Goal: Find specific page/section: Find specific page/section

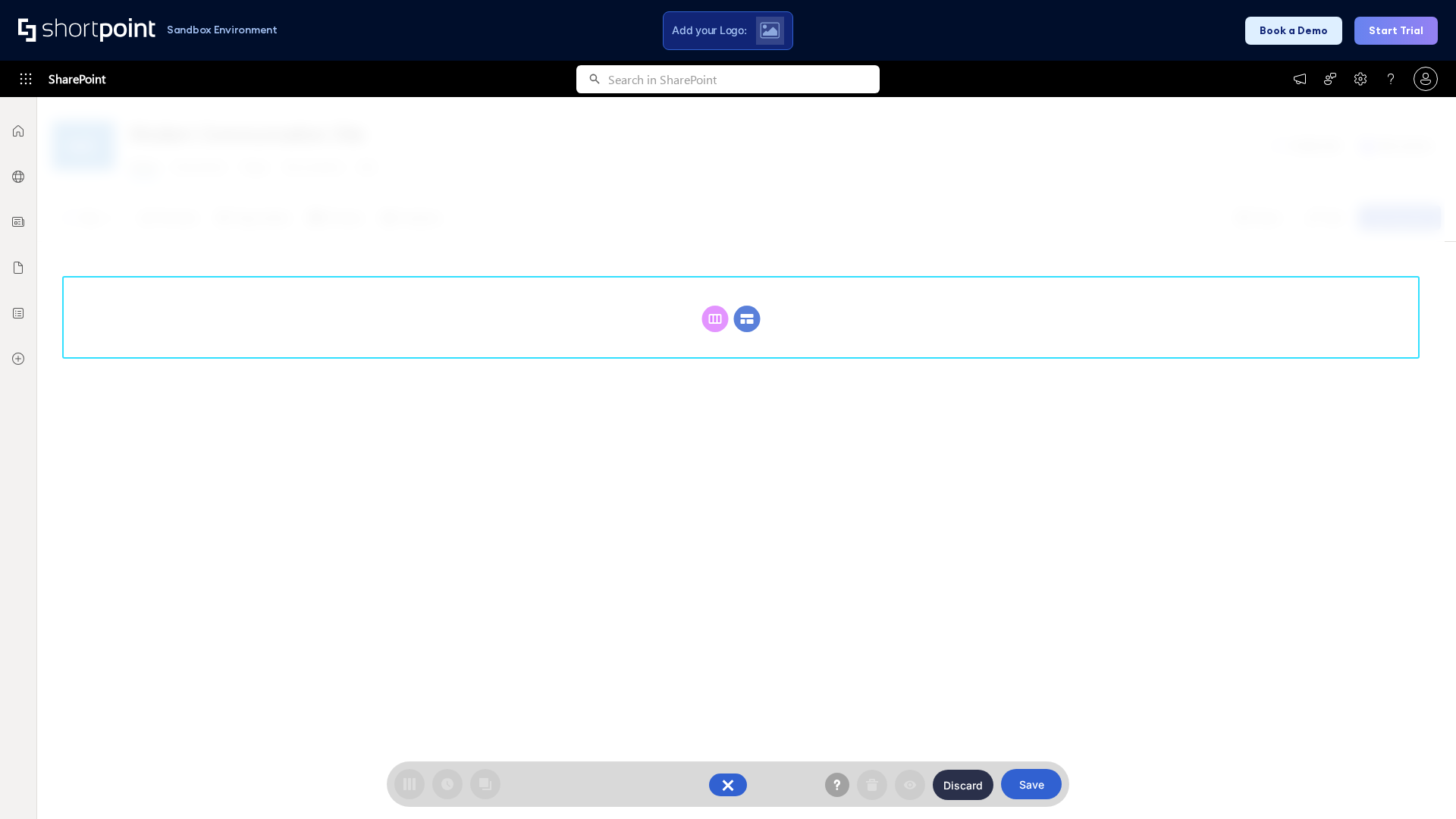
click at [747, 306] on circle at bounding box center [747, 319] width 27 height 27
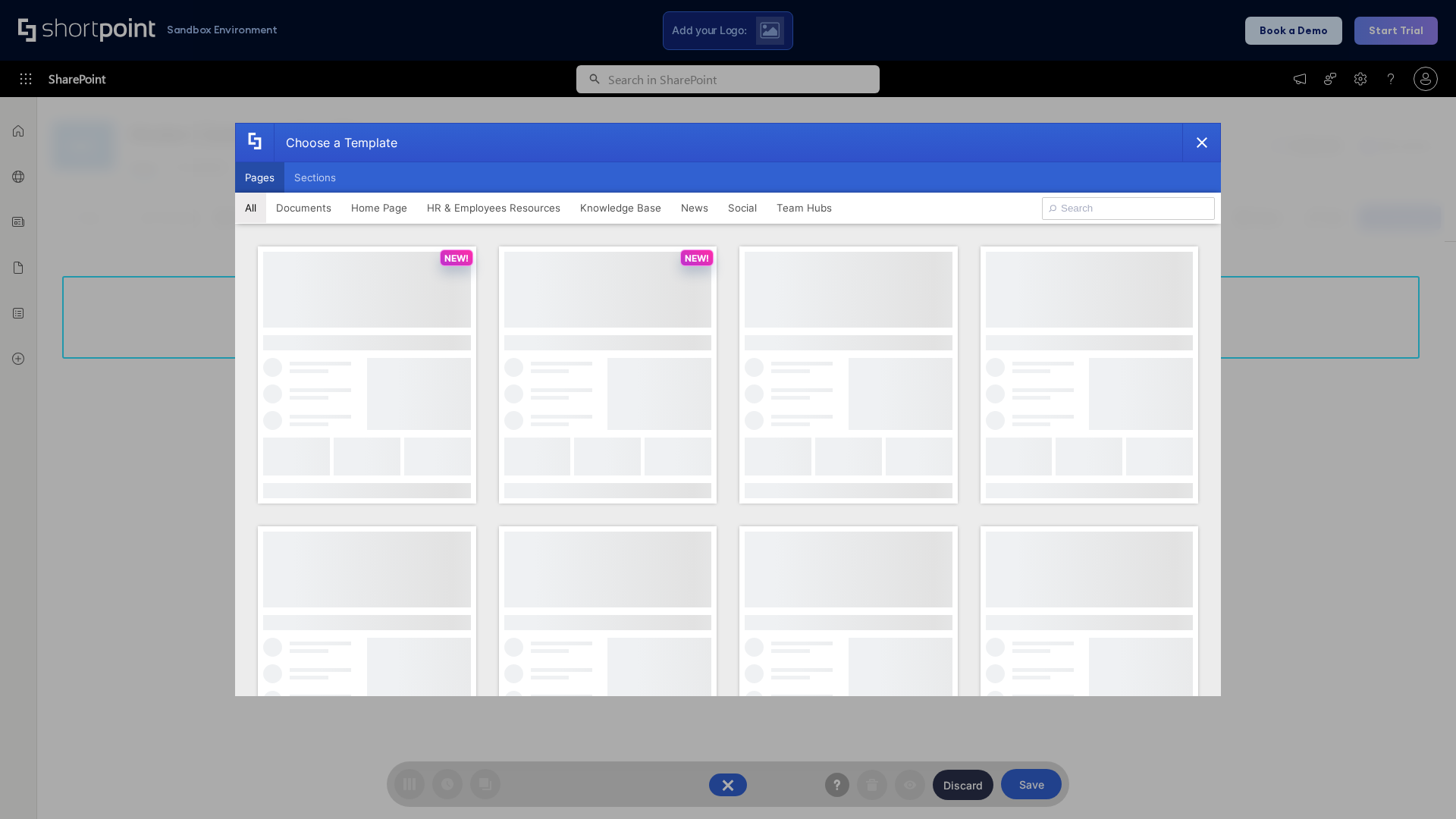
scroll to position [208, 0]
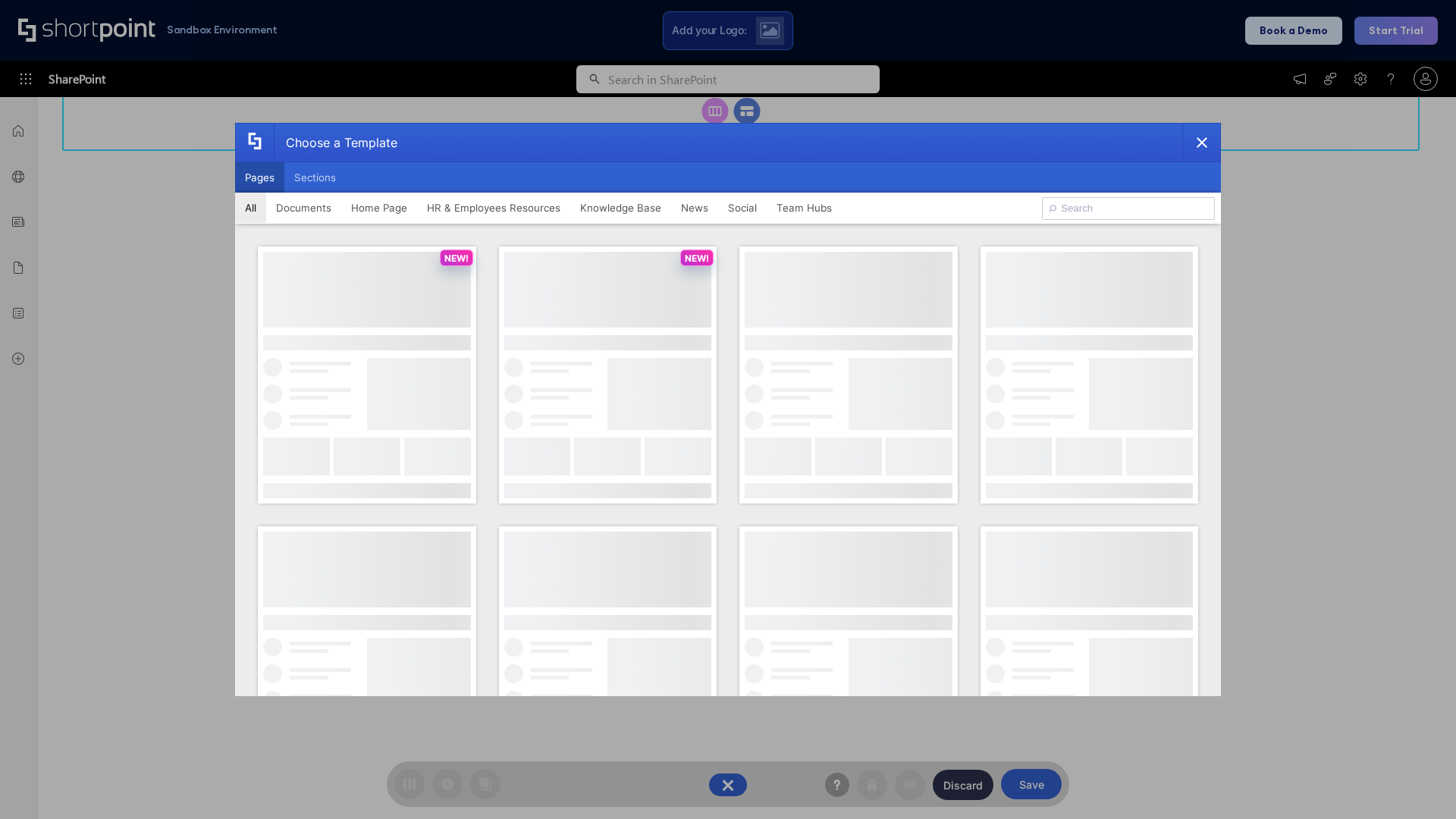
click at [260, 178] on button "Pages" at bounding box center [260, 177] width 49 height 30
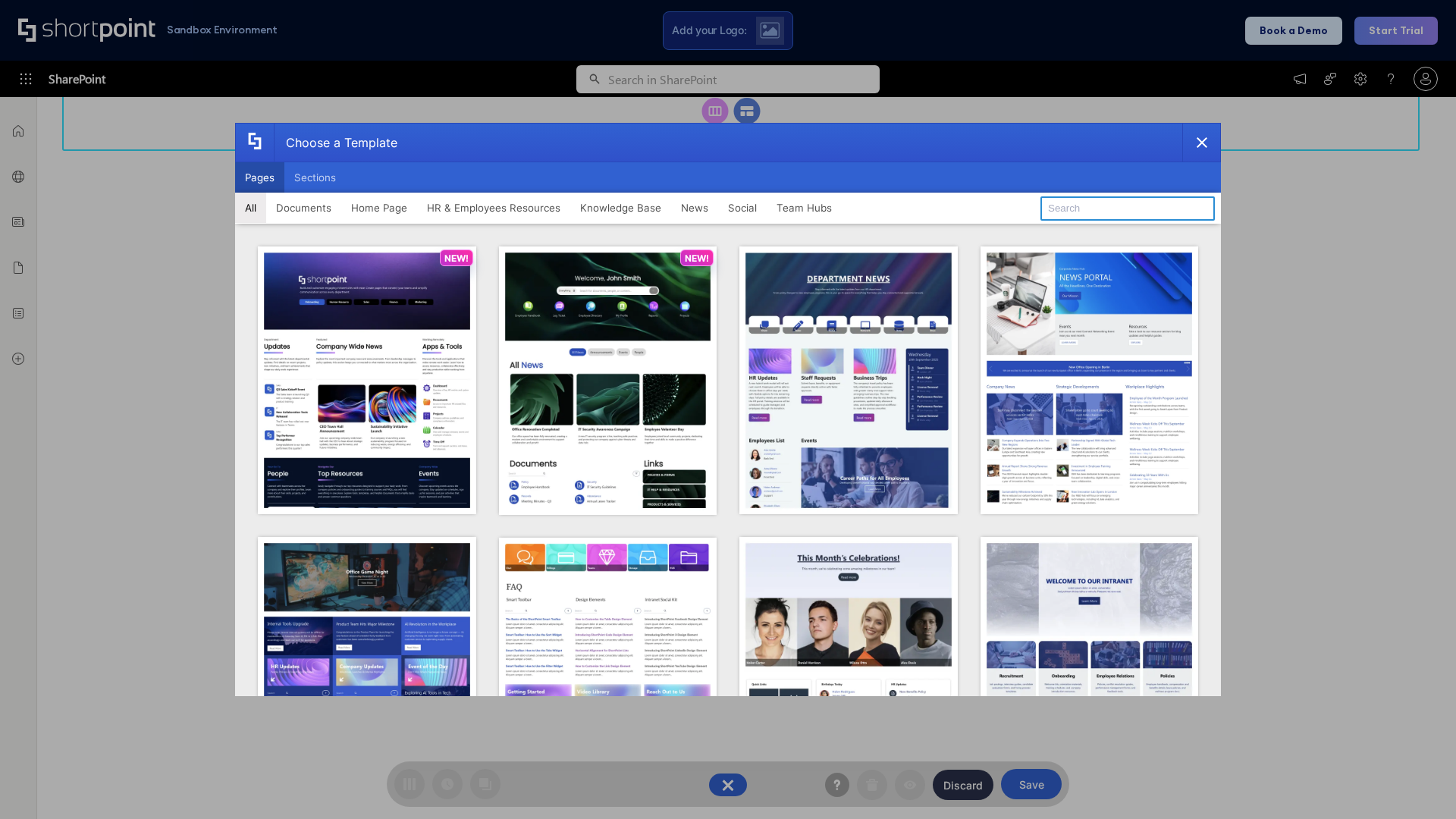
type input "Knowledge Portal 4"
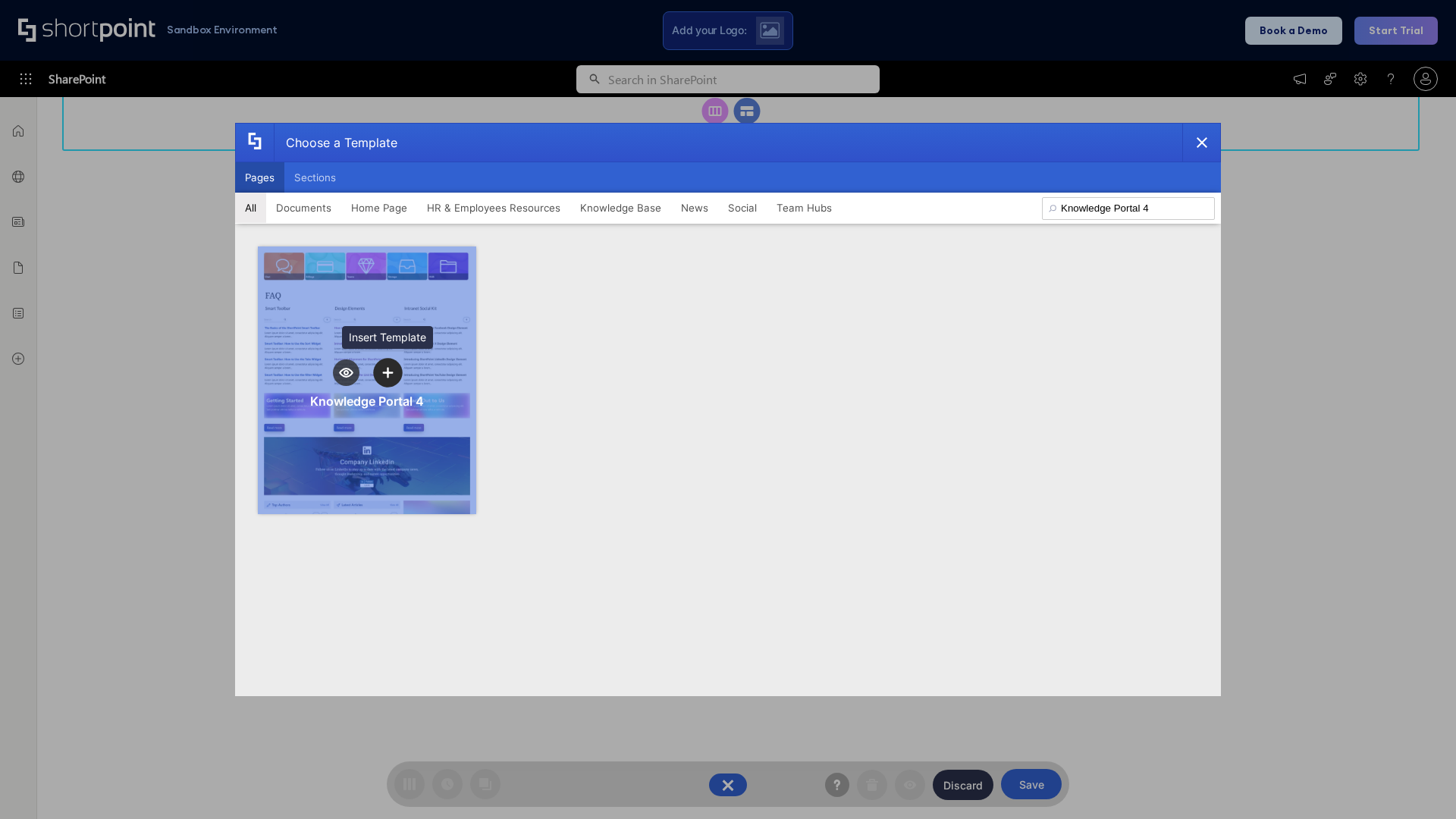
click at [387, 372] on icon "template selector" at bounding box center [387, 372] width 11 height 11
